Goal: Use online tool/utility: Utilize a website feature to perform a specific function

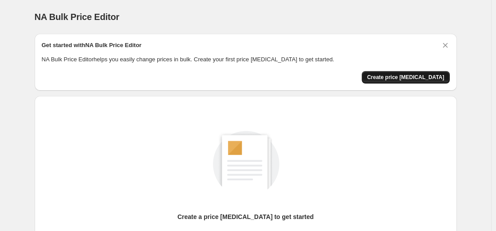
click at [423, 77] on span "Create price [MEDICAL_DATA]" at bounding box center [405, 77] width 77 height 7
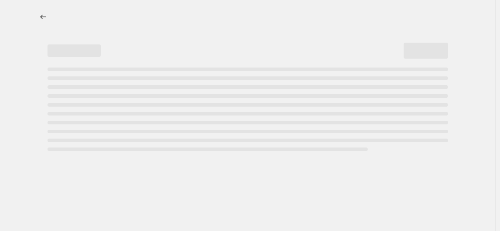
select select "percentage"
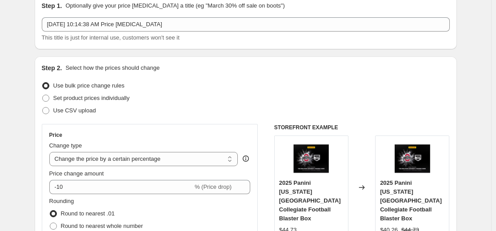
scroll to position [89, 0]
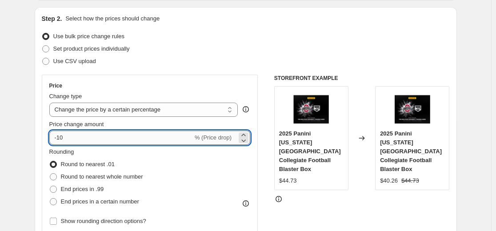
click at [165, 136] on input "-10" at bounding box center [120, 138] width 143 height 14
type input "-1"
type input "-30"
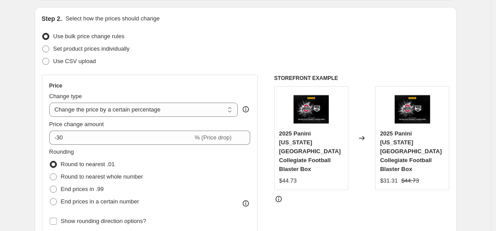
click at [293, 33] on div "Use bulk price change rules" at bounding box center [246, 36] width 408 height 12
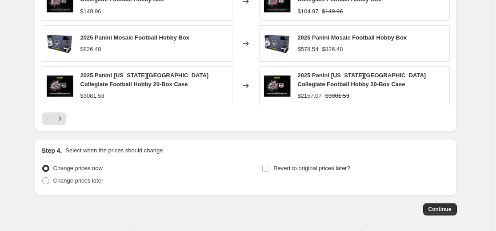
scroll to position [666, 0]
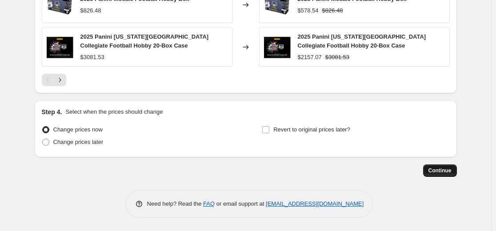
click at [437, 168] on span "Continue" at bounding box center [439, 170] width 23 height 7
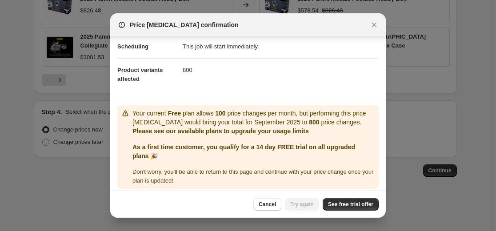
scroll to position [79, 0]
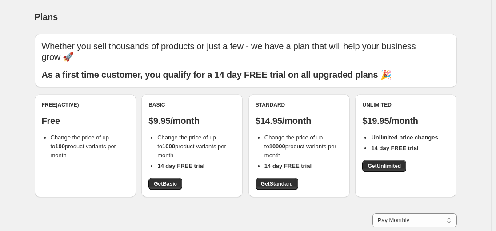
scroll to position [112, 0]
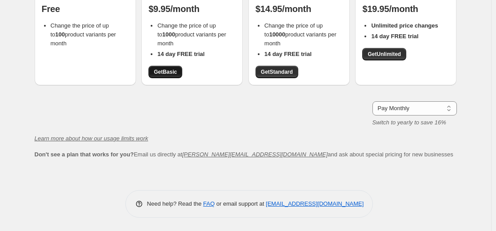
click at [163, 69] on span "Get Basic" at bounding box center [165, 71] width 23 height 7
